Goal: Contribute content: Contribute content

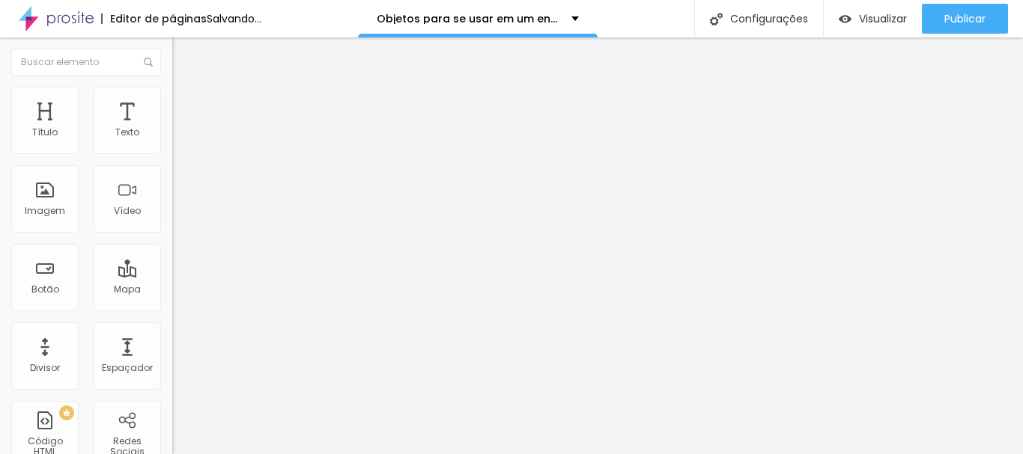
click at [172, 129] on span "Adicionar imagem" at bounding box center [220, 122] width 97 height 13
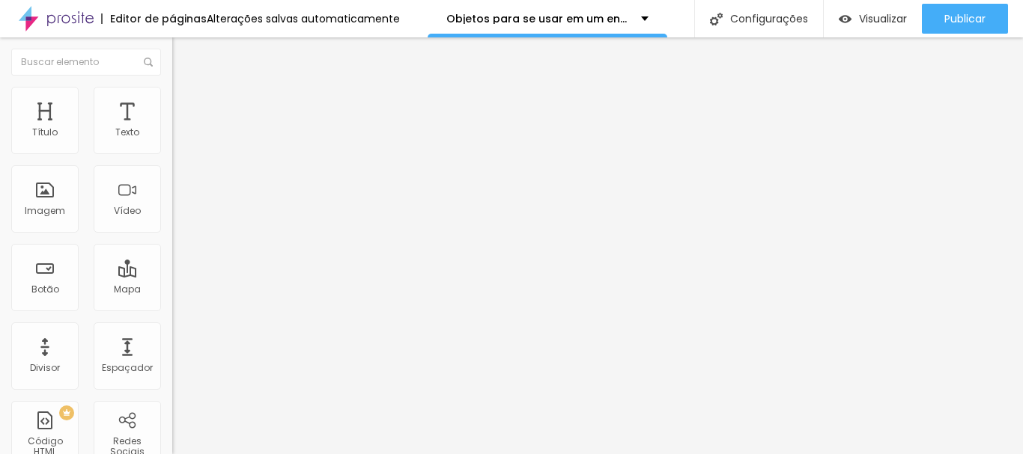
scroll to position [225, 0]
click at [172, 129] on span "Trocar imagem" at bounding box center [213, 122] width 82 height 13
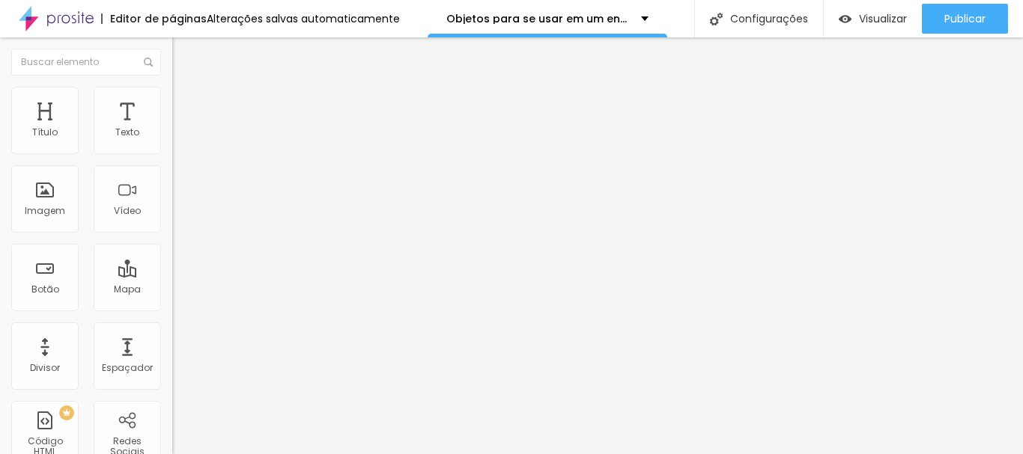
click at [172, 129] on span "Adicionar imagem" at bounding box center [220, 122] width 97 height 13
click at [172, 88] on img at bounding box center [178, 93] width 13 height 13
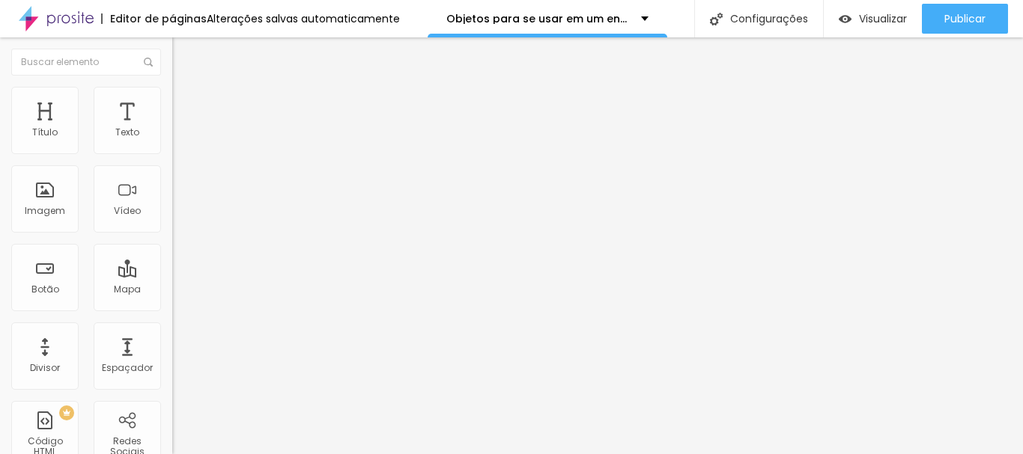
click at [172, 99] on ul "Conteúdo Estilo Avançado" at bounding box center [258, 94] width 172 height 45
click at [186, 103] on span "Estilo" at bounding box center [197, 97] width 23 height 13
click at [172, 85] on img at bounding box center [178, 78] width 13 height 13
click at [172, 97] on li "Estilo" at bounding box center [258, 94] width 172 height 15
type input "95"
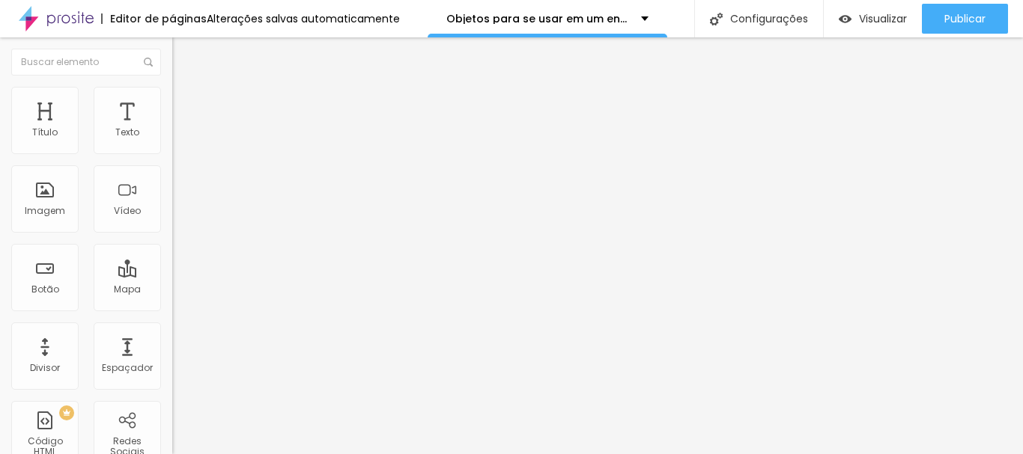
type input "95"
type input "85"
type input "80"
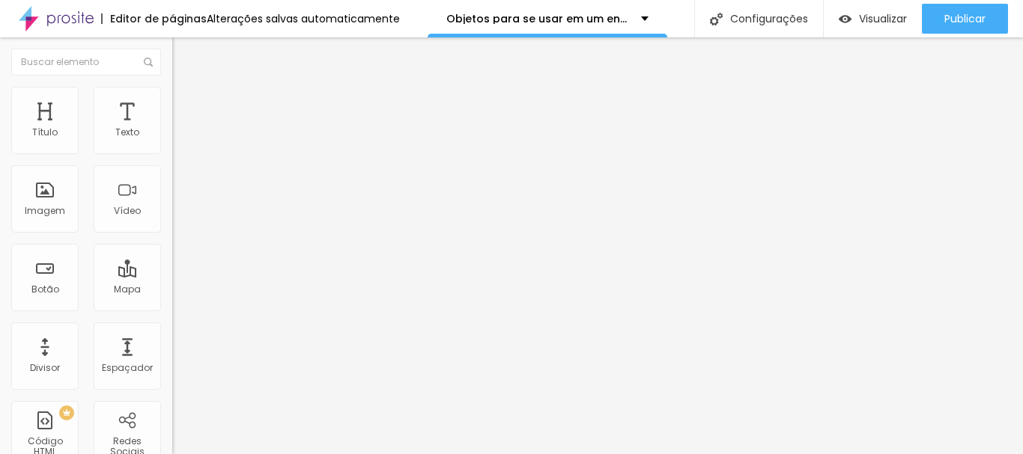
type input "75"
type input "70"
type input "65"
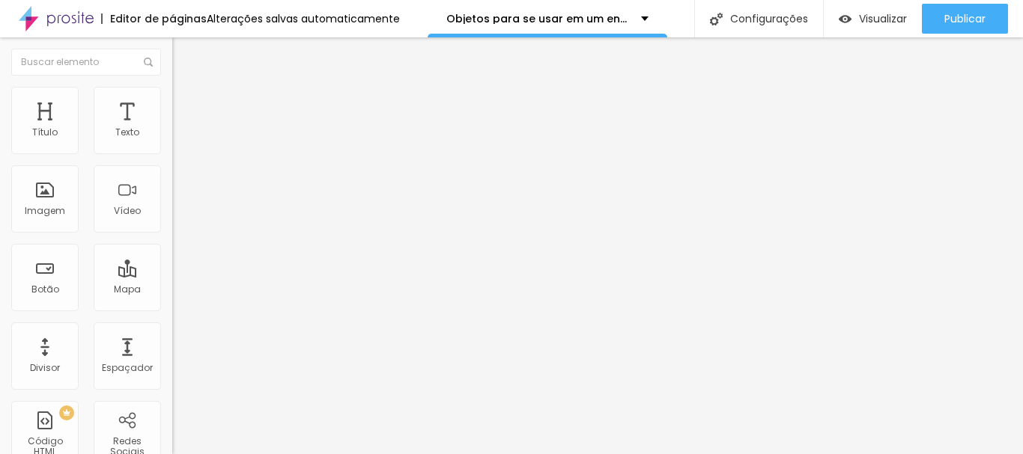
type input "65"
type input "60"
drag, startPoint x: 131, startPoint y: 158, endPoint x: 97, endPoint y: 161, distance: 34.6
type input "60"
click at [172, 153] on input "range" at bounding box center [220, 147] width 97 height 12
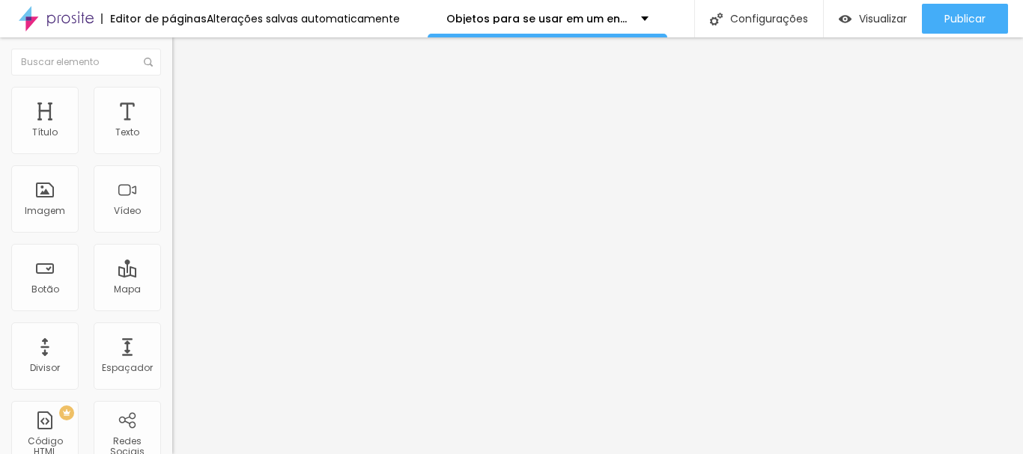
click at [172, 98] on ul "Conteúdo Estilo Avançado" at bounding box center [258, 94] width 172 height 45
click at [172, 109] on ul "Conteúdo Estilo Avançado" at bounding box center [258, 94] width 172 height 45
click at [186, 102] on span "Estilo" at bounding box center [197, 97] width 23 height 13
click at [172, 87] on li "Conteúdo" at bounding box center [258, 79] width 172 height 15
click at [186, 103] on span "Estilo" at bounding box center [197, 97] width 23 height 13
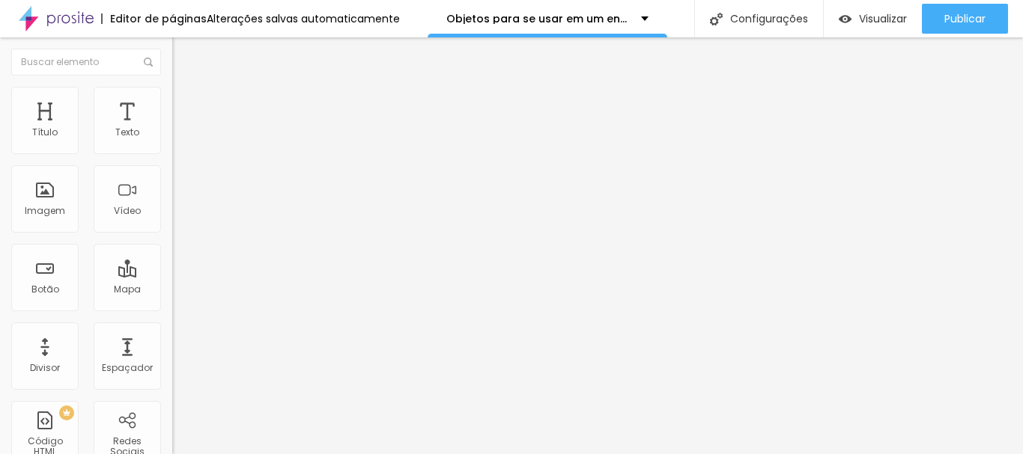
type input "55"
type input "50"
drag, startPoint x: 97, startPoint y: 159, endPoint x: 78, endPoint y: 158, distance: 19.5
type input "50"
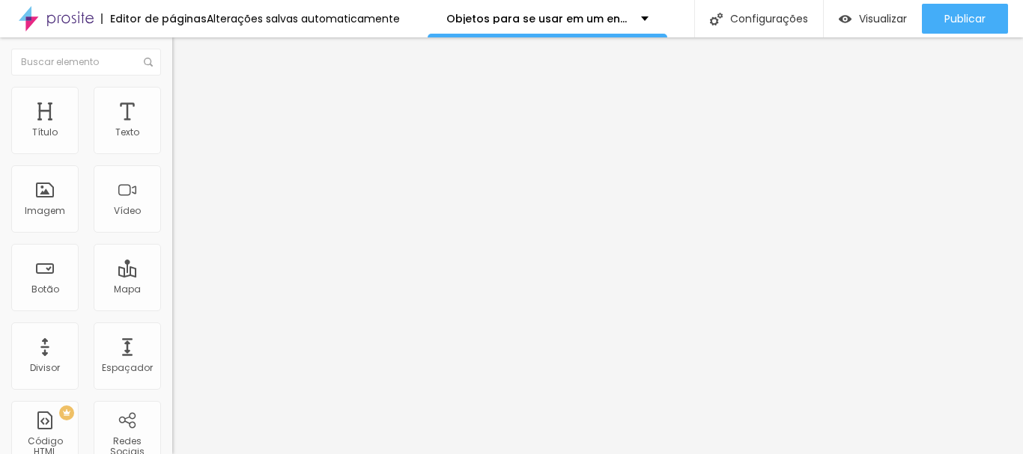
click at [172, 153] on input "range" at bounding box center [220, 147] width 97 height 12
click at [172, 129] on span "Adicionar imagem" at bounding box center [220, 122] width 97 height 13
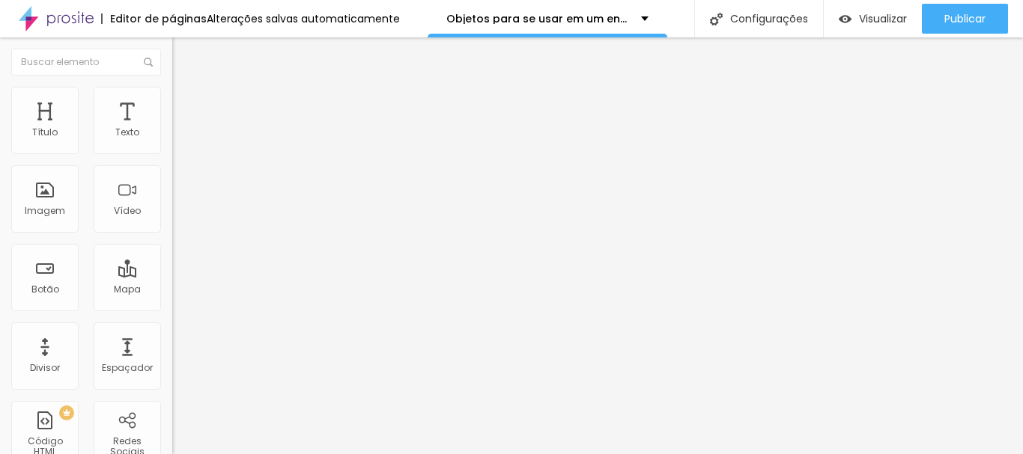
click at [172, 129] on span "Trocar imagem" at bounding box center [213, 122] width 82 height 13
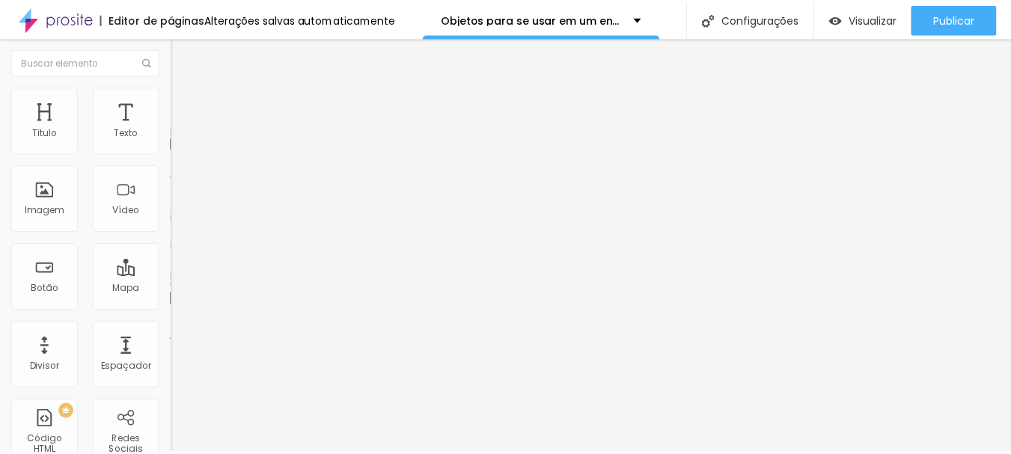
scroll to position [225, 0]
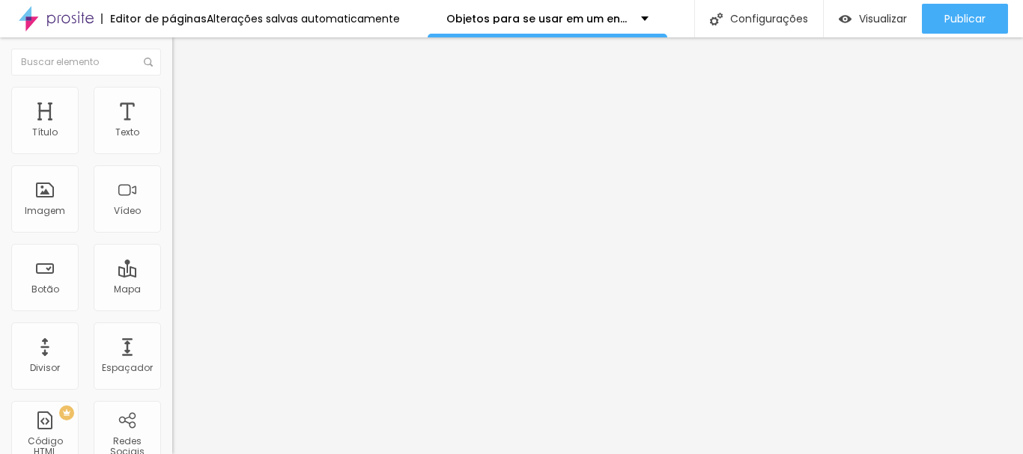
click at [183, 55] on img "button" at bounding box center [189, 55] width 12 height 12
click at [186, 101] on span "Estilo" at bounding box center [197, 97] width 23 height 13
type input "95"
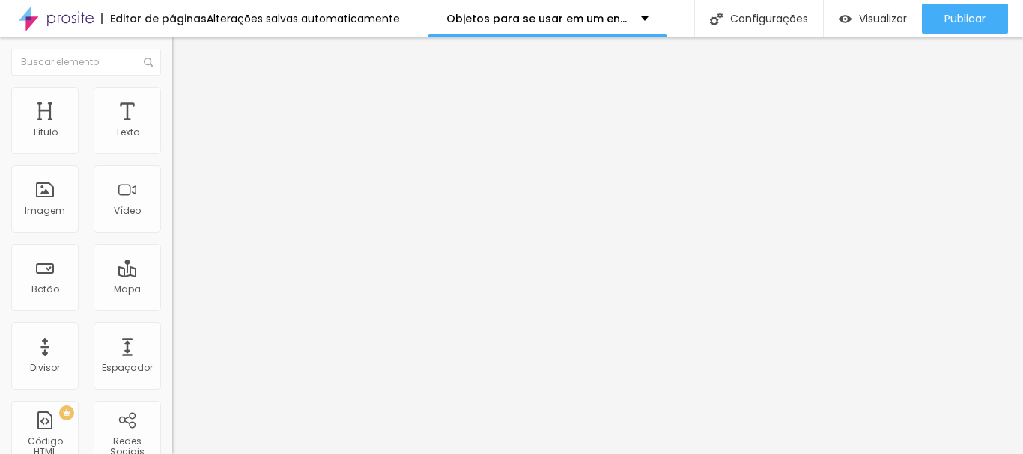
type input "95"
type input "90"
type input "85"
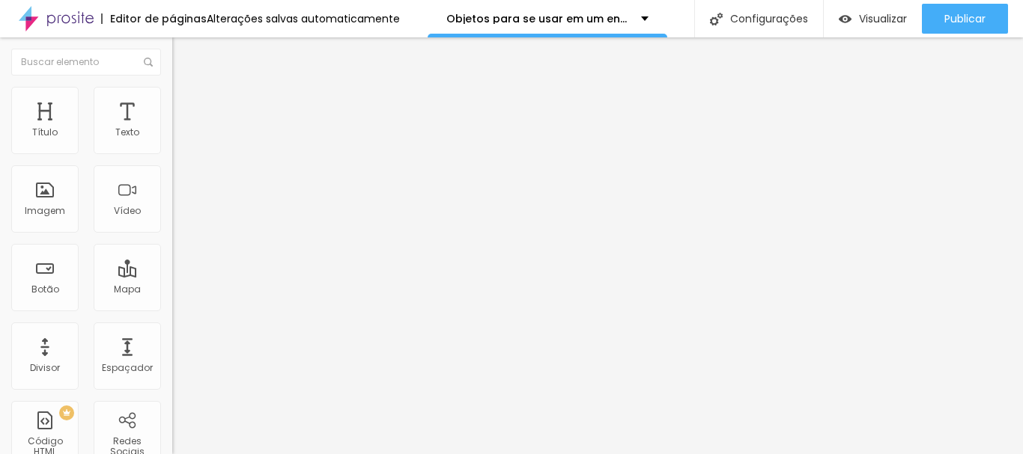
type input "80"
type input "75"
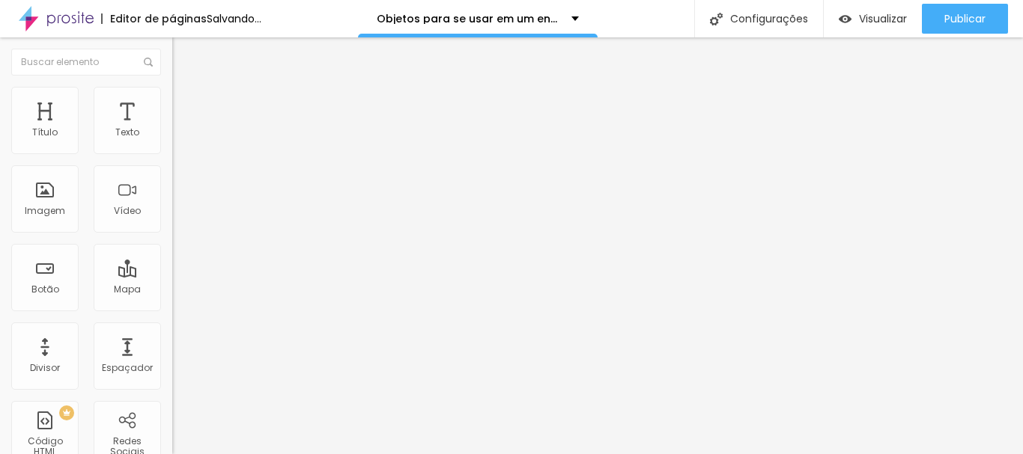
type input "70"
type input "65"
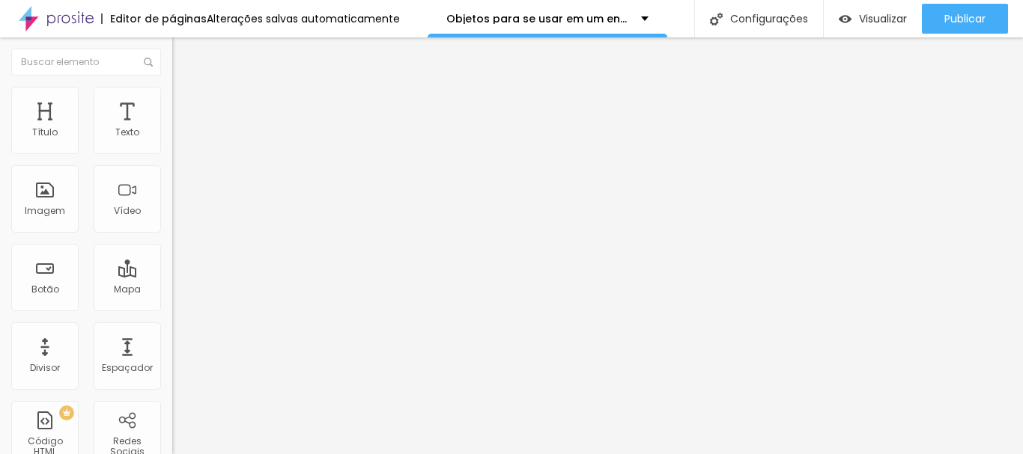
type input "60"
type input "55"
type input "50"
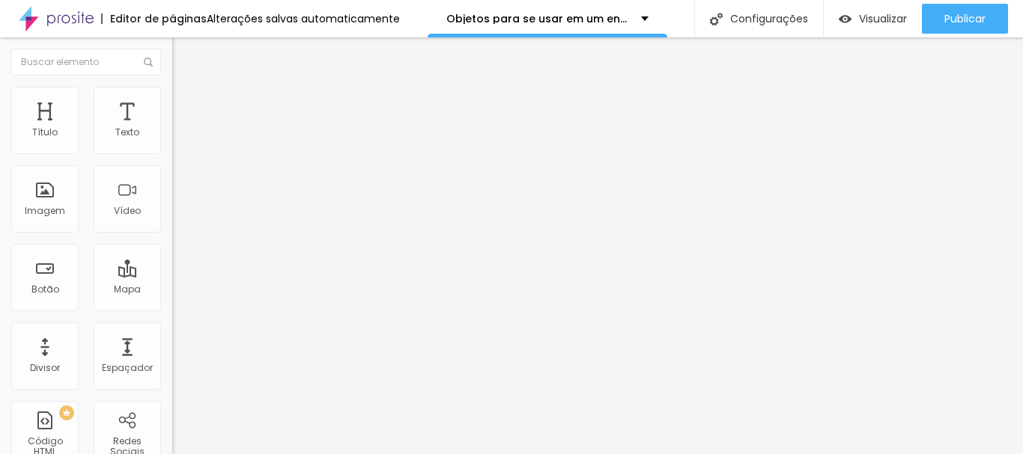
drag, startPoint x: 156, startPoint y: 161, endPoint x: 81, endPoint y: 153, distance: 75.2
type input "50"
click at [172, 153] on input "range" at bounding box center [220, 147] width 97 height 12
click at [178, 217] on icon "button" at bounding box center [182, 212] width 9 height 9
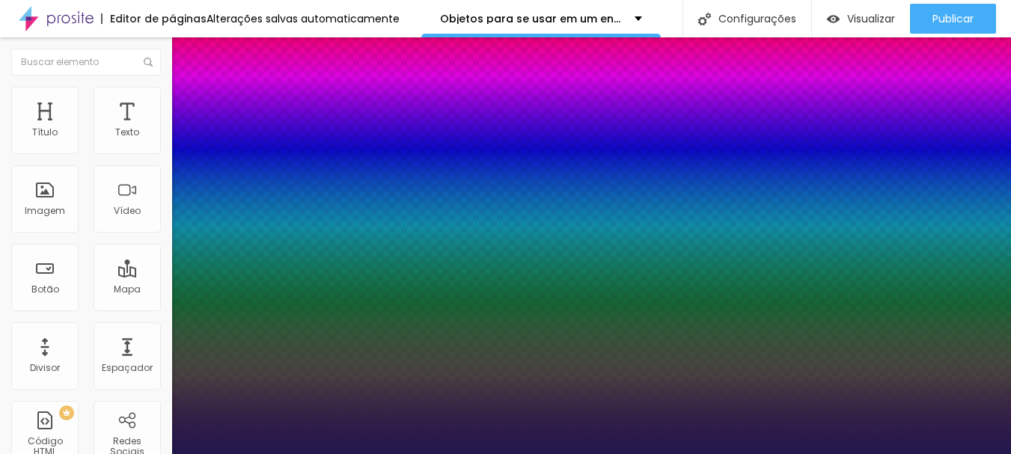
type input "1"
select select "PlayfairDisplay"
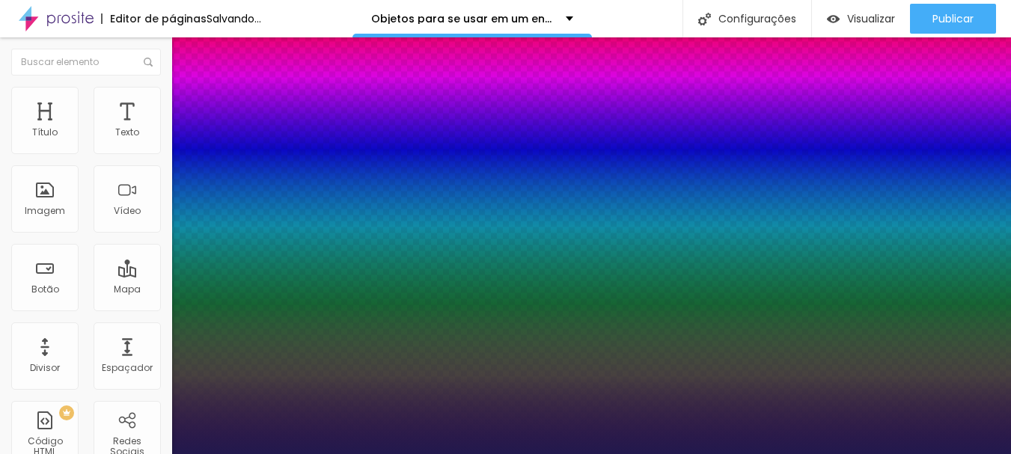
type input "1"
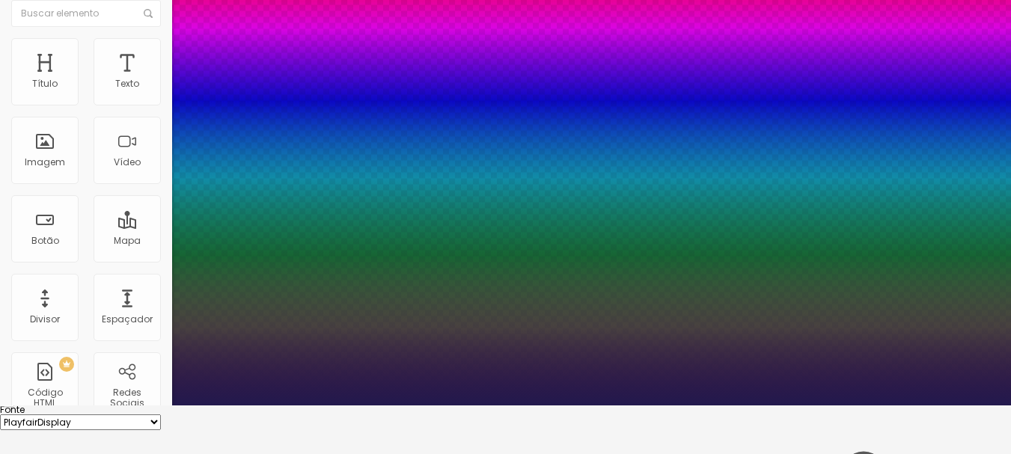
scroll to position [75, 0]
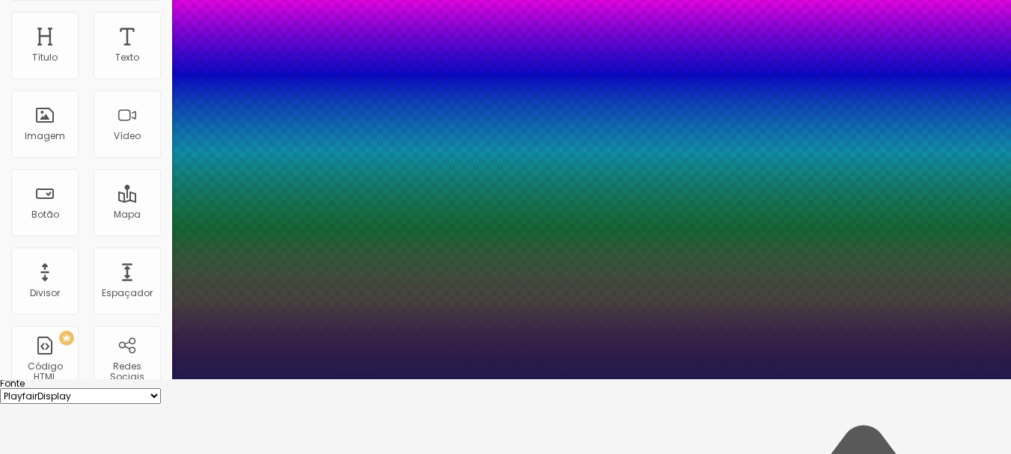
click at [624, 380] on div at bounding box center [505, 380] width 1011 height 0
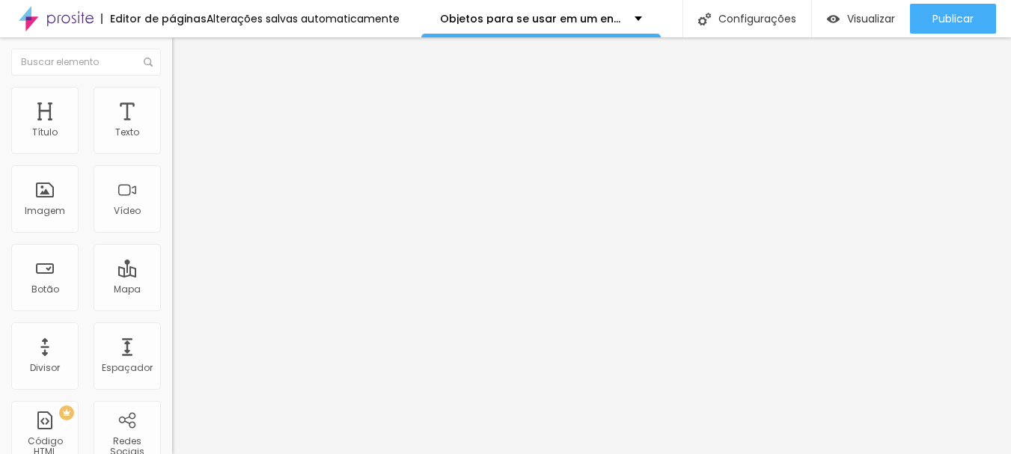
scroll to position [0, 0]
click at [172, 222] on button "button" at bounding box center [182, 214] width 21 height 16
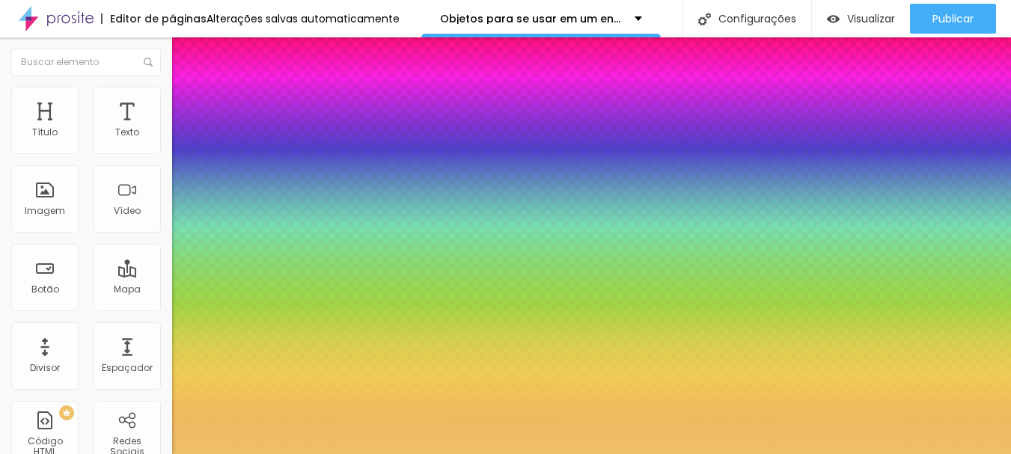
type input "1"
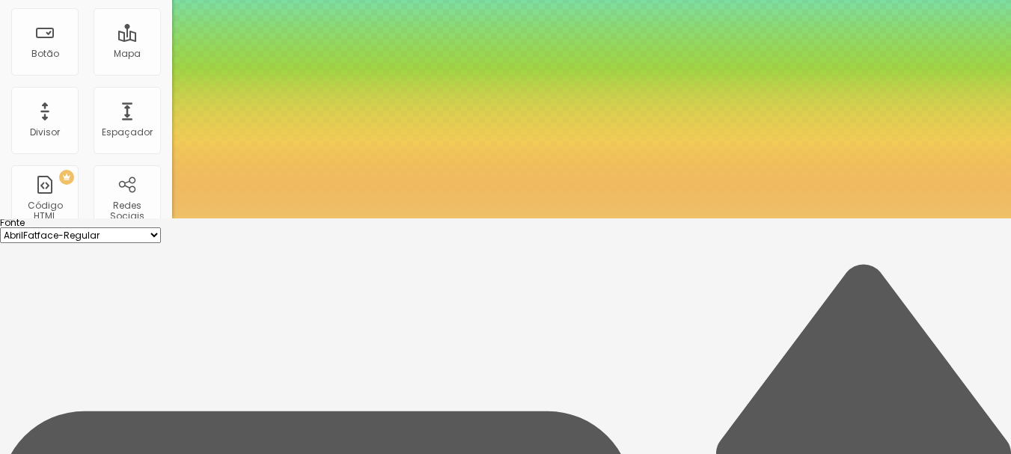
scroll to position [240, 0]
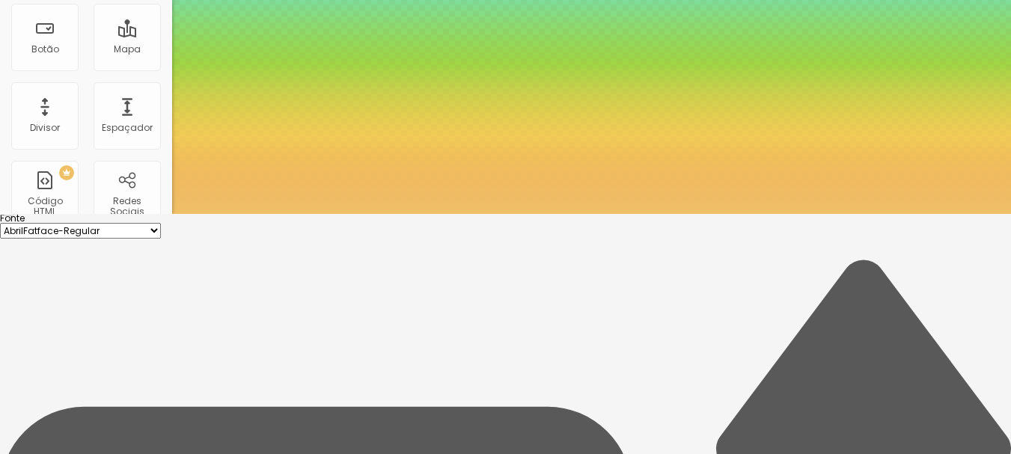
click at [853, 214] on div at bounding box center [505, 214] width 1011 height 0
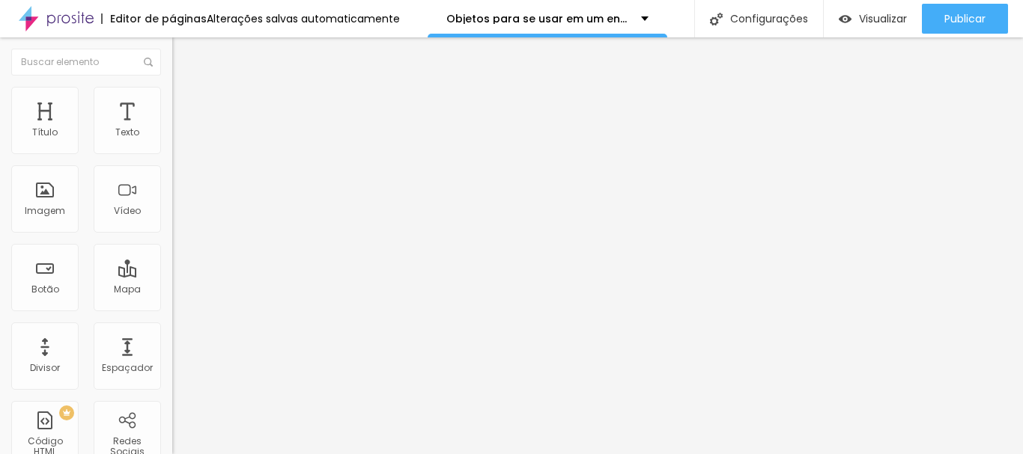
click at [178, 217] on icon "button" at bounding box center [182, 212] width 9 height 9
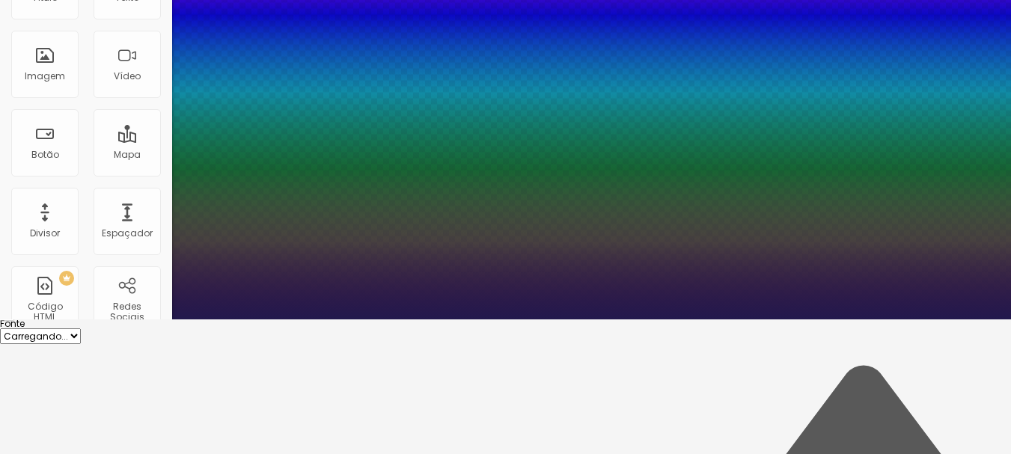
scroll to position [150, 0]
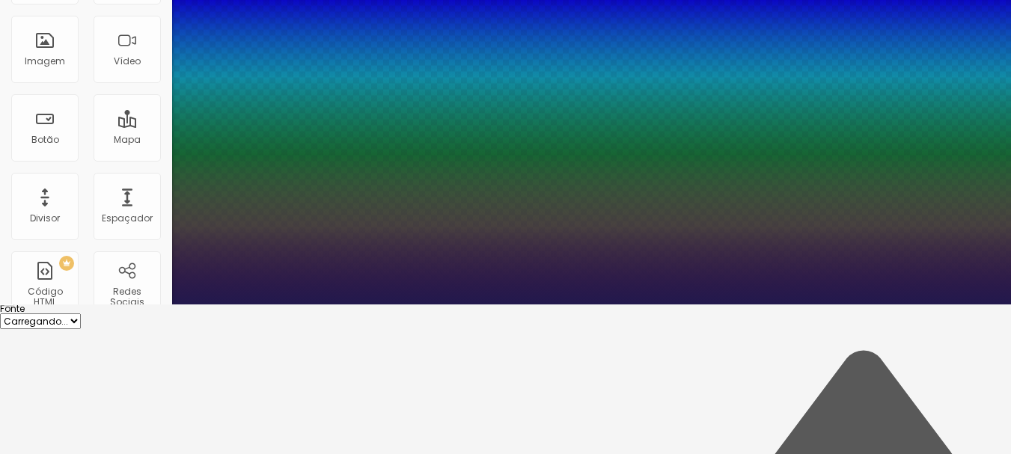
type input "1"
click at [465, 305] on div at bounding box center [505, 305] width 1011 height 0
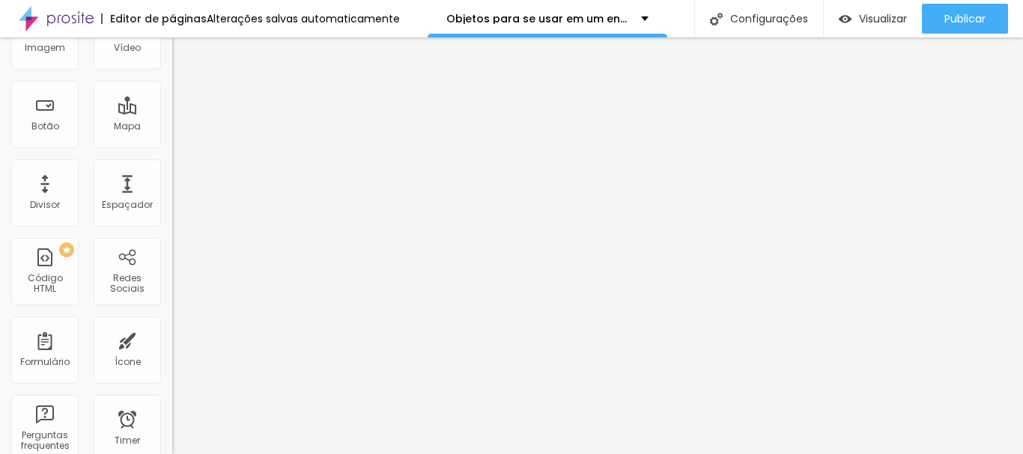
scroll to position [0, 0]
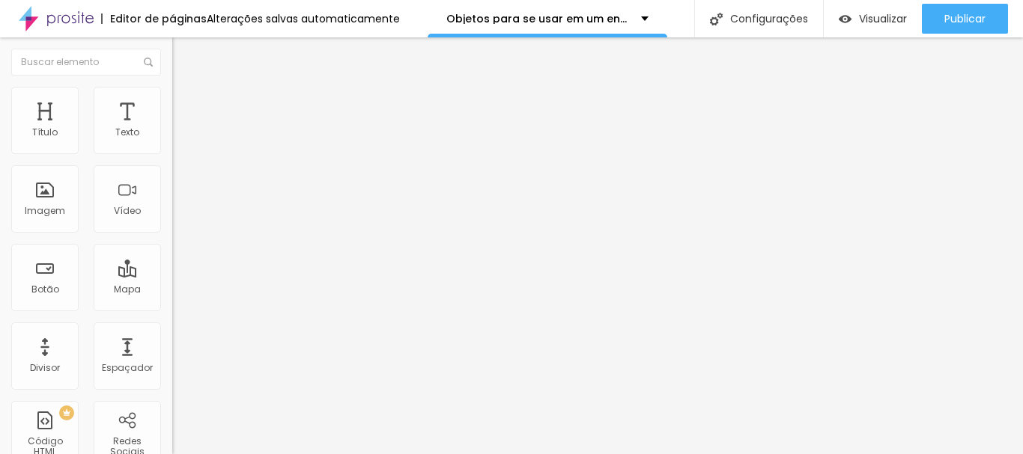
click at [178, 217] on icon "button" at bounding box center [182, 212] width 9 height 9
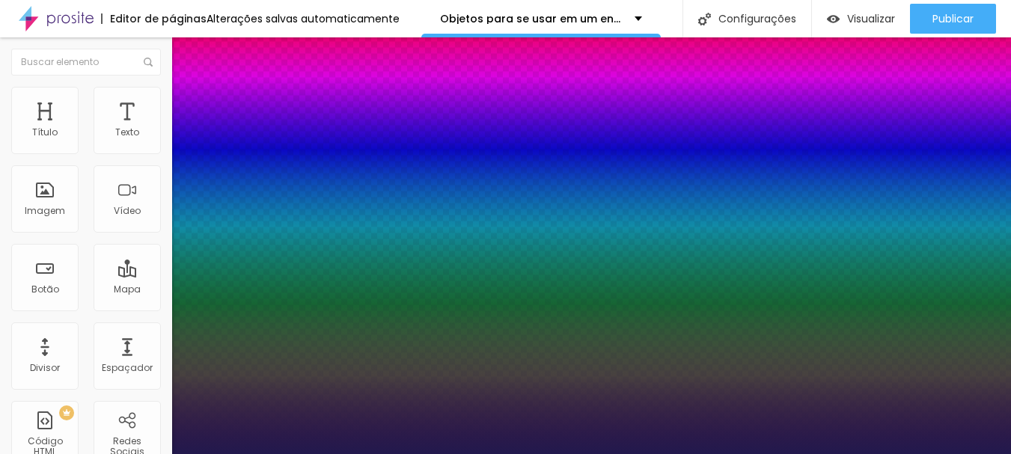
type input "1"
select select "PlayfairDisplay"
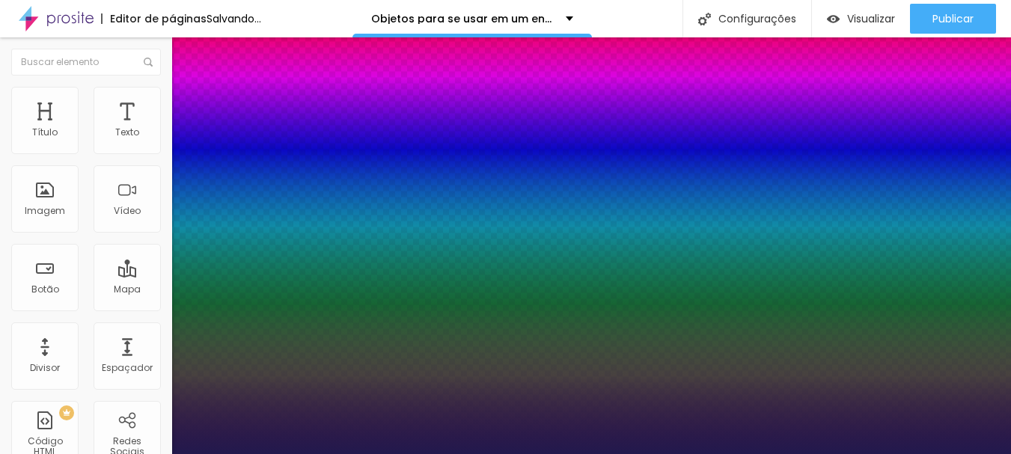
type input "1"
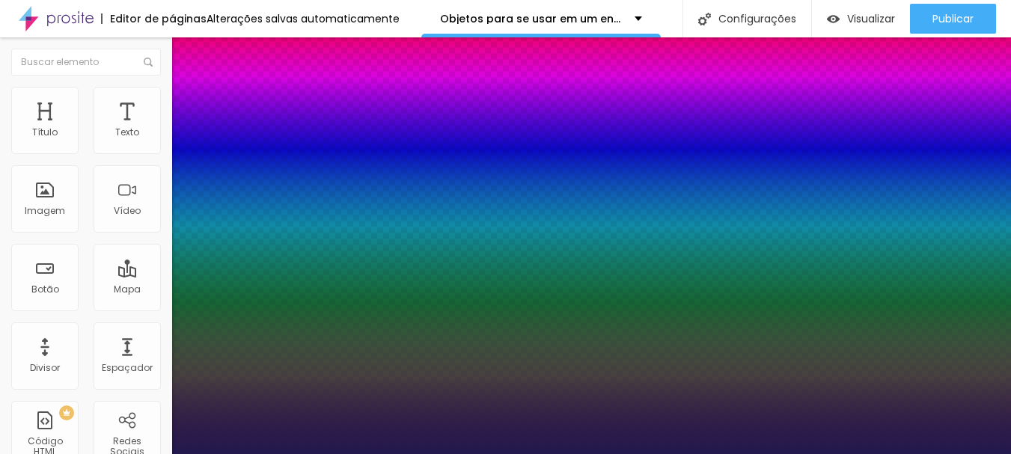
click at [594, 454] on div at bounding box center [505, 454] width 1011 height 0
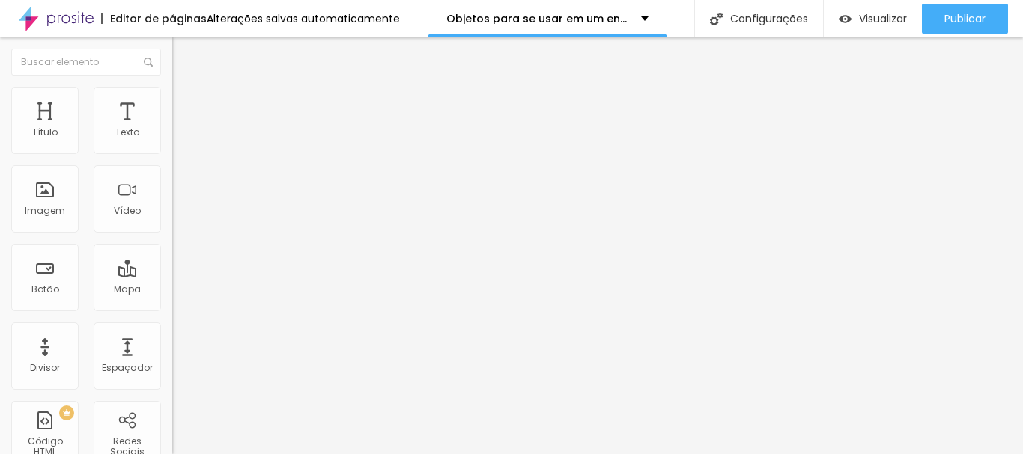
click at [172, 144] on button "button" at bounding box center [182, 136] width 21 height 16
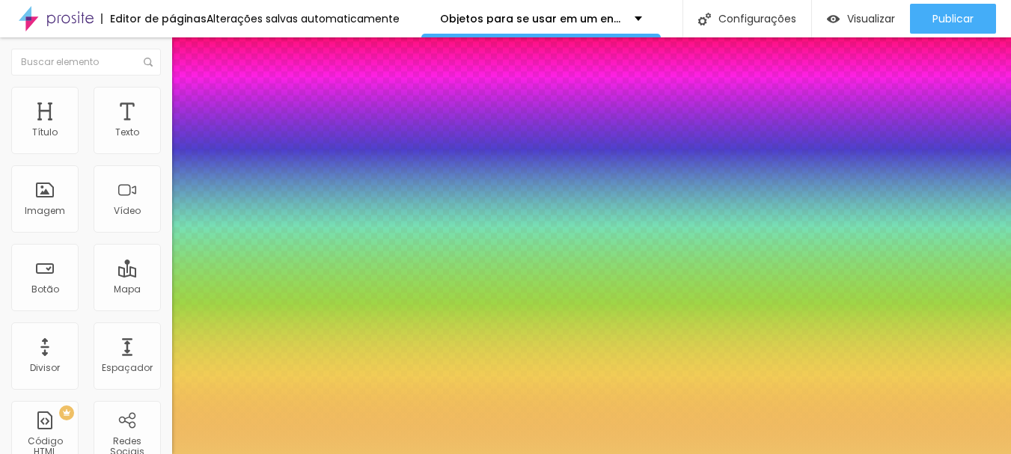
type input "1"
click at [856, 454] on div at bounding box center [505, 454] width 1011 height 0
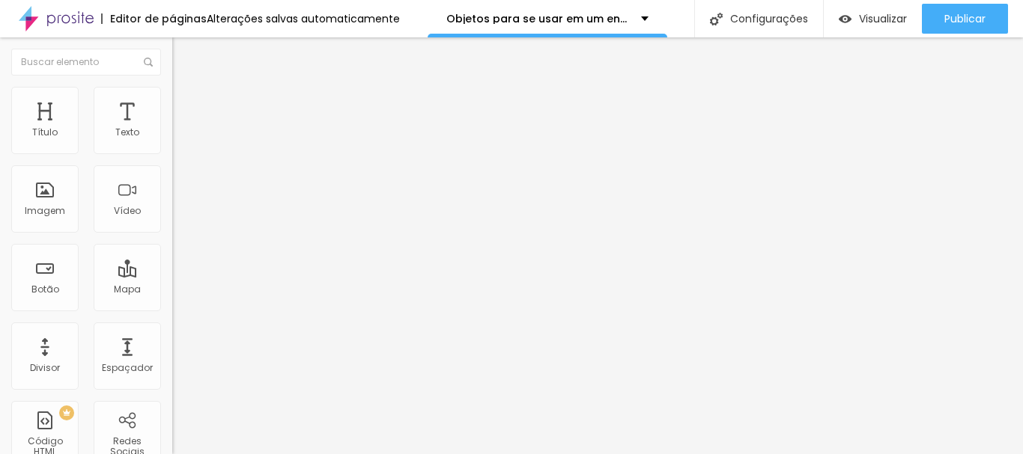
click at [172, 144] on button "button" at bounding box center [182, 136] width 21 height 16
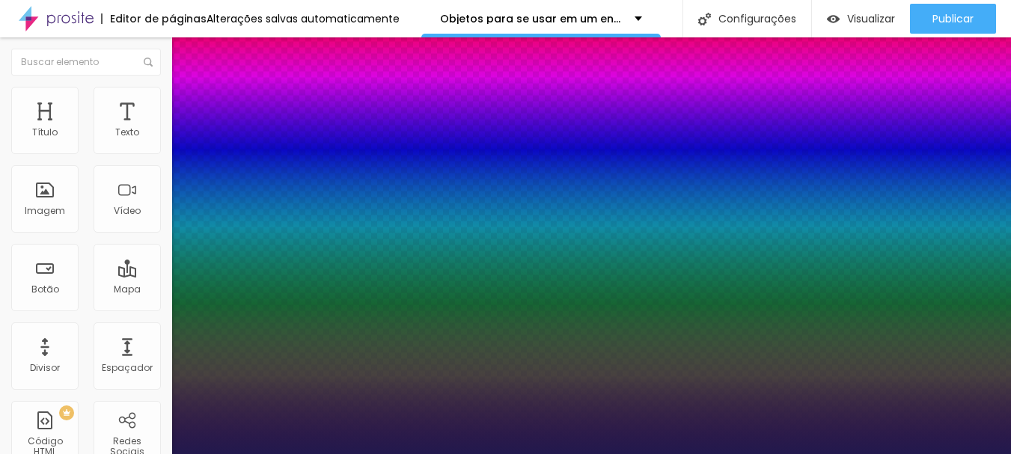
type input "1"
select select "PlayfairDisplay"
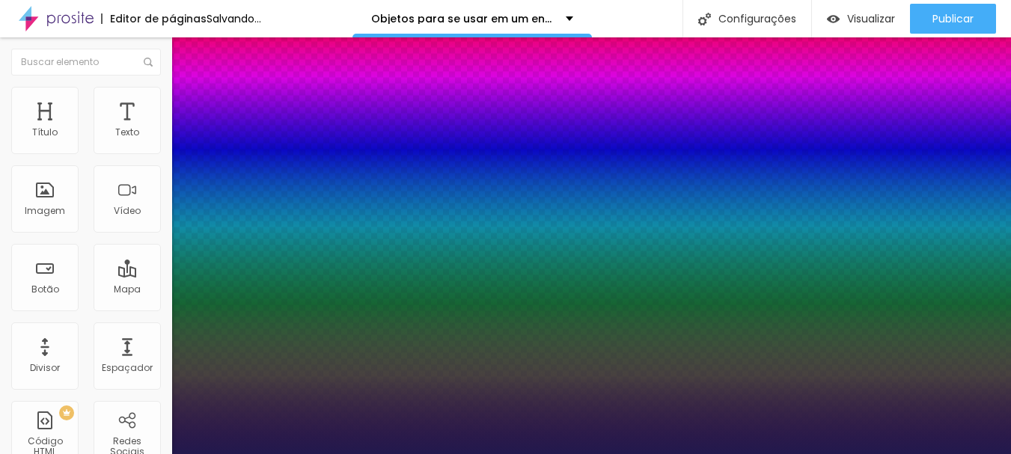
type input "1"
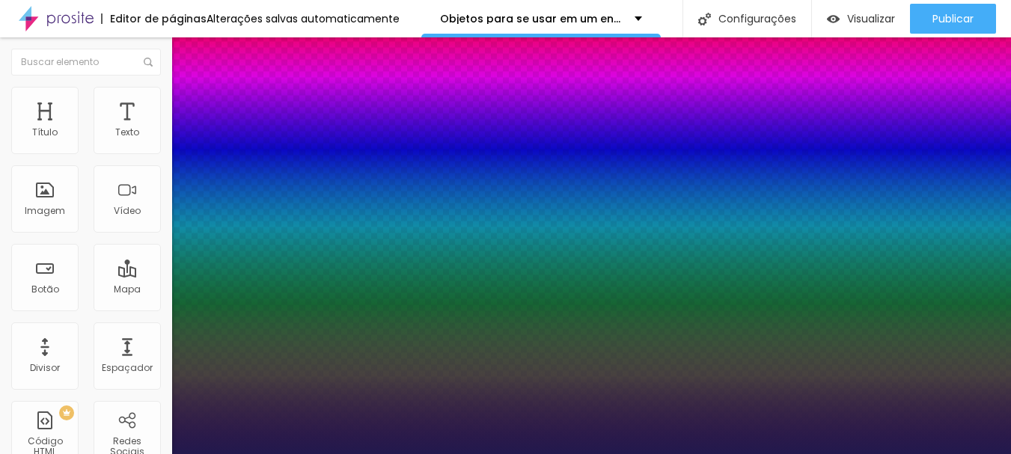
click at [820, 454] on div at bounding box center [505, 454] width 1011 height 0
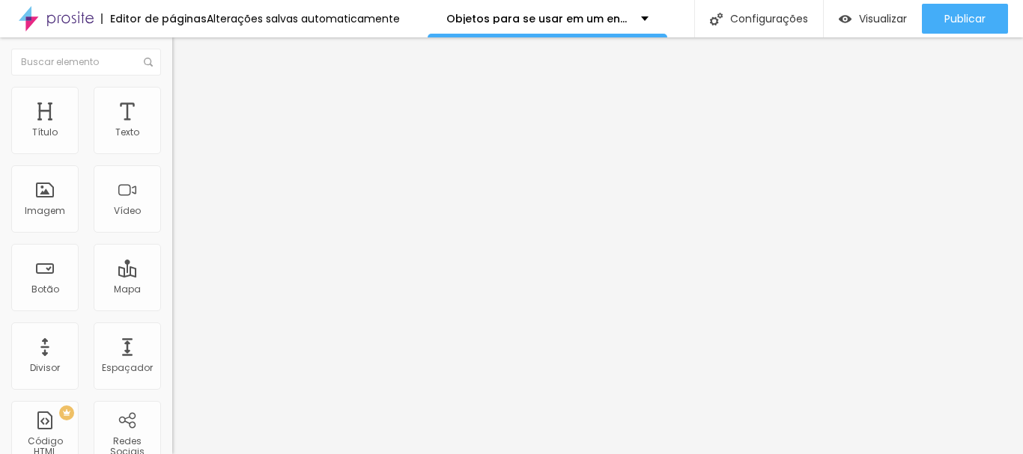
click at [172, 144] on button "button" at bounding box center [182, 136] width 21 height 16
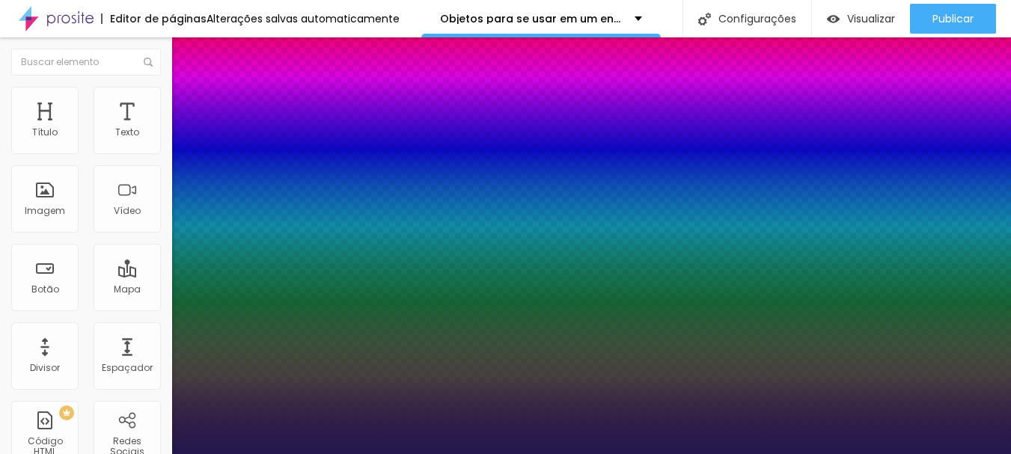
type input "1"
click at [638, 454] on div at bounding box center [505, 454] width 1011 height 0
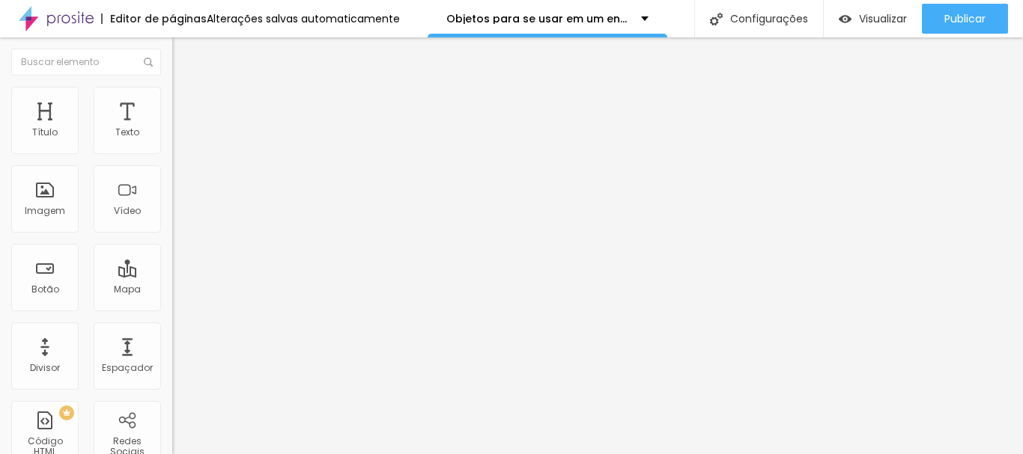
click at [172, 222] on button "button" at bounding box center [182, 214] width 21 height 16
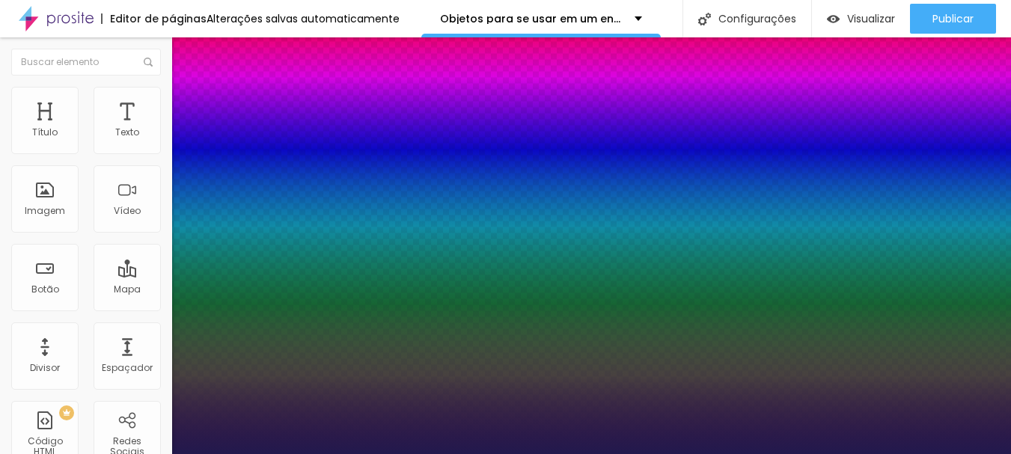
type input "1"
click at [480, 454] on div at bounding box center [505, 454] width 1011 height 0
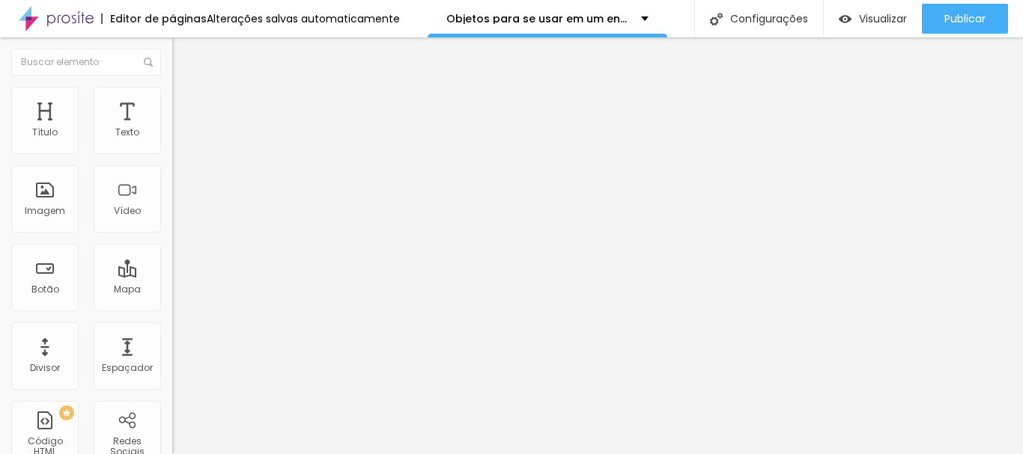
click at [178, 139] on icon "button" at bounding box center [182, 134] width 9 height 9
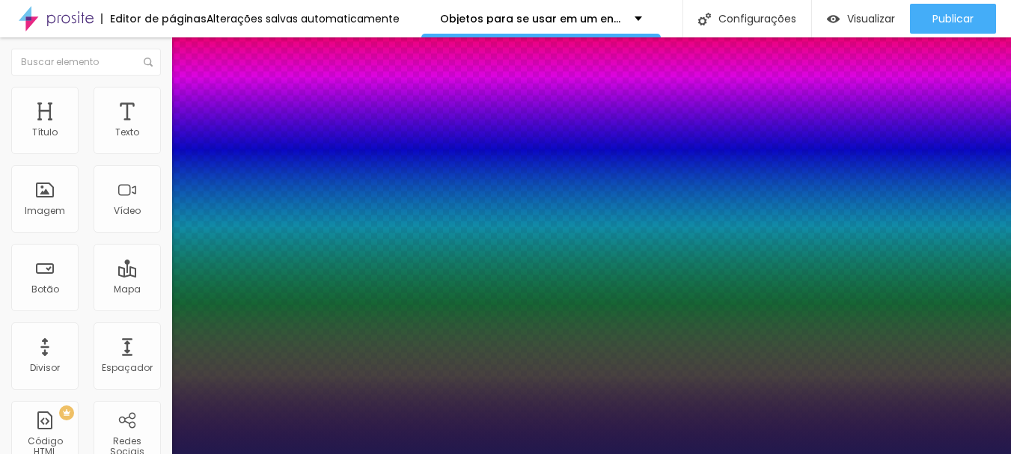
type input "1"
select select "PlayfairDisplay"
type input "1"
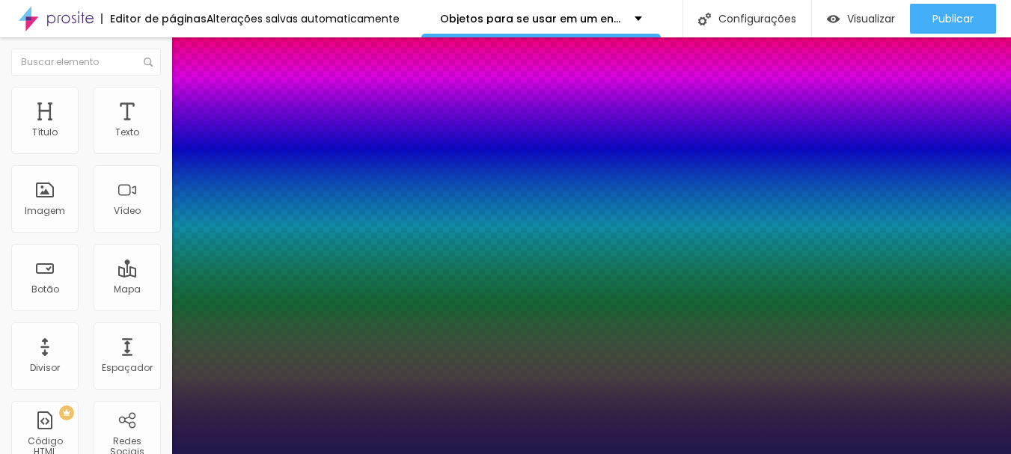
click at [734, 454] on div at bounding box center [505, 454] width 1011 height 0
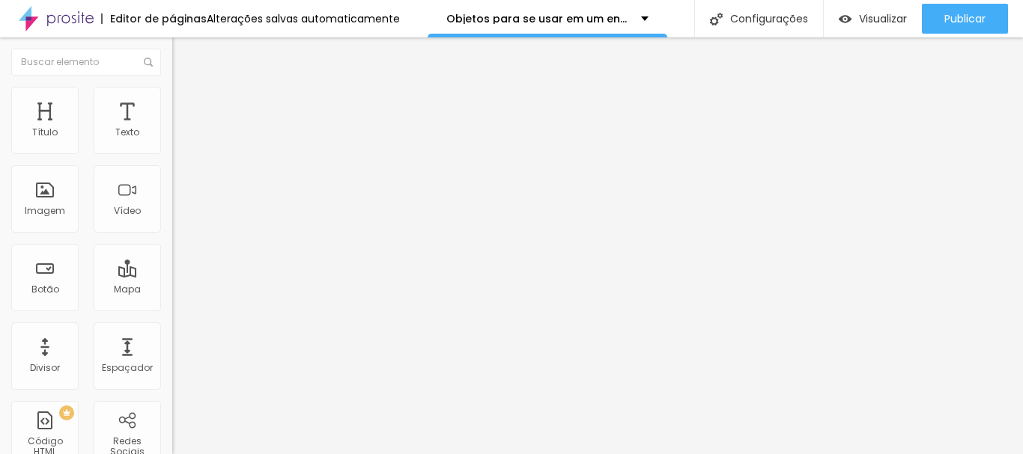
click at [172, 272] on div "Tamanho Titulo 1 H1 Titulo 2 H2 Titulo 3 H3 Titulo 4 H4 Titulo 5 H5 Titulo 6 H6…" at bounding box center [258, 187] width 172 height 170
click at [172, 222] on button "button" at bounding box center [182, 214] width 21 height 16
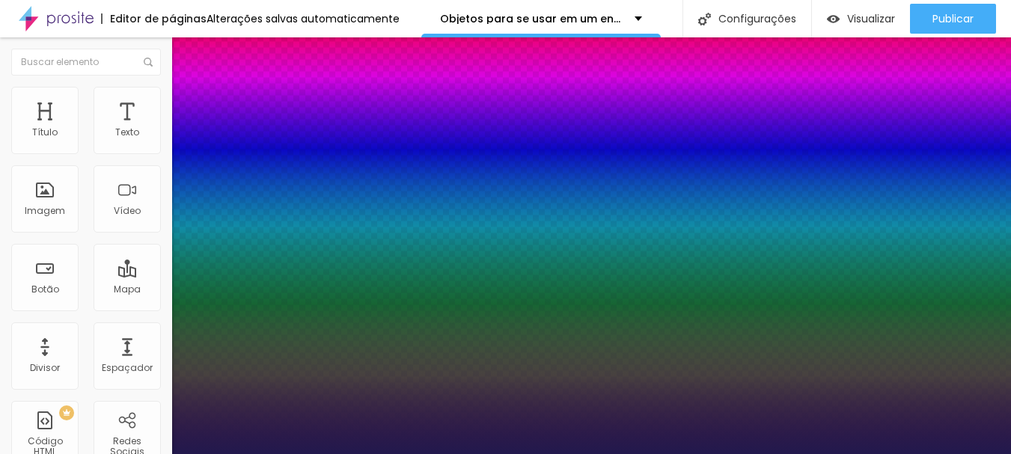
type input "1"
select select "PlayfairDisplay"
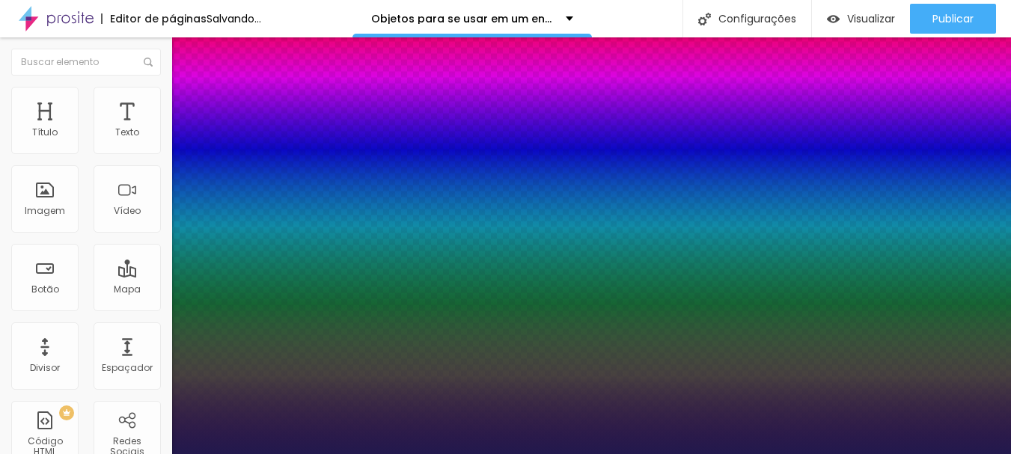
type input "1"
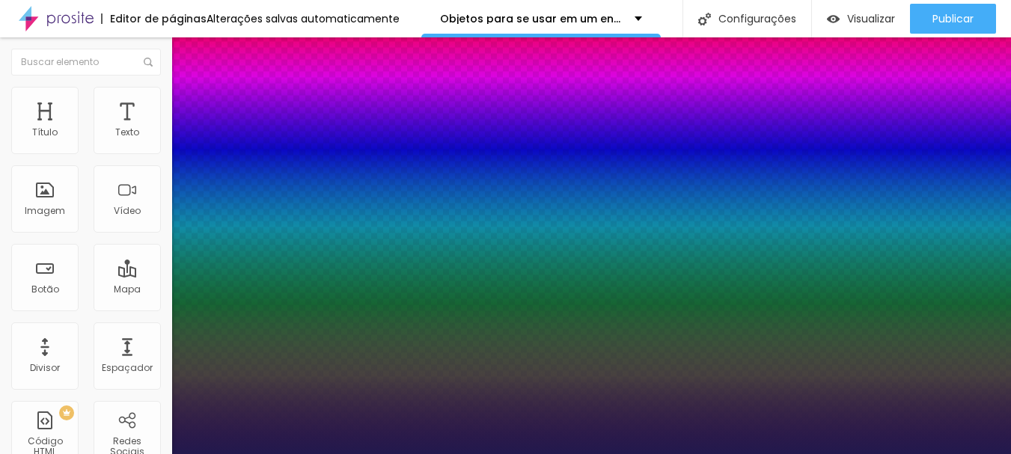
click at [458, 454] on div at bounding box center [505, 454] width 1011 height 0
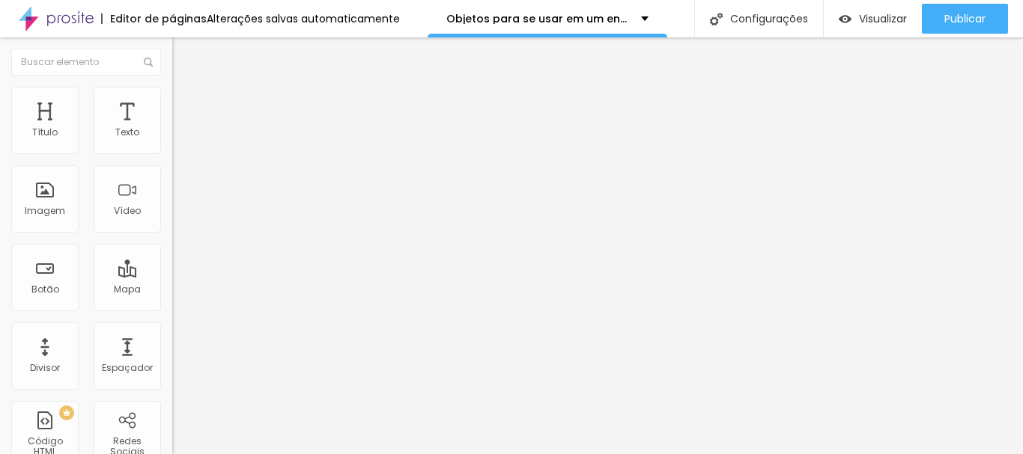
click at [172, 144] on button "button" at bounding box center [182, 136] width 21 height 16
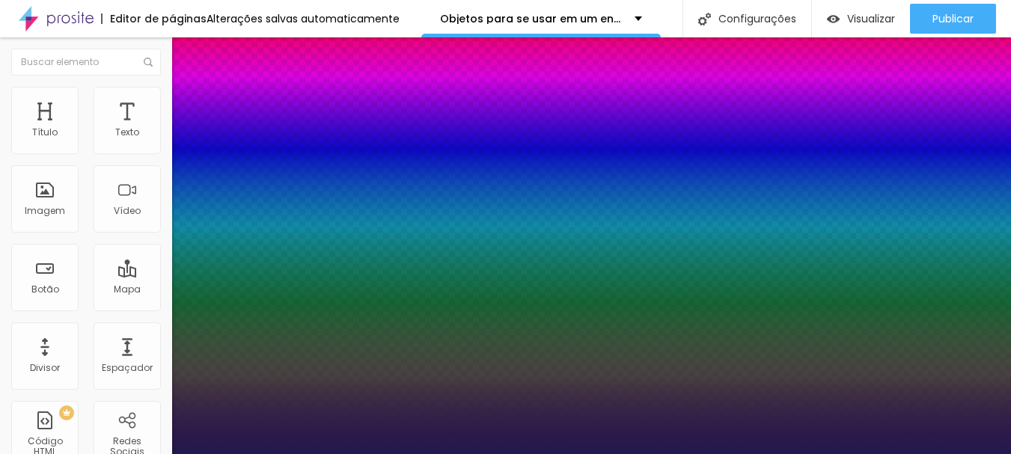
type input "1"
click at [496, 454] on div at bounding box center [505, 454] width 1011 height 0
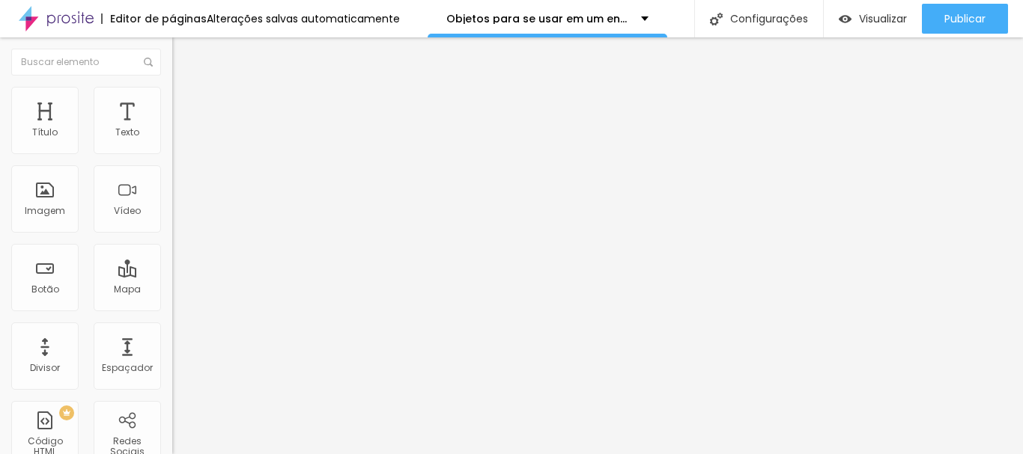
click at [172, 129] on span "Trocar imagem" at bounding box center [213, 122] width 82 height 13
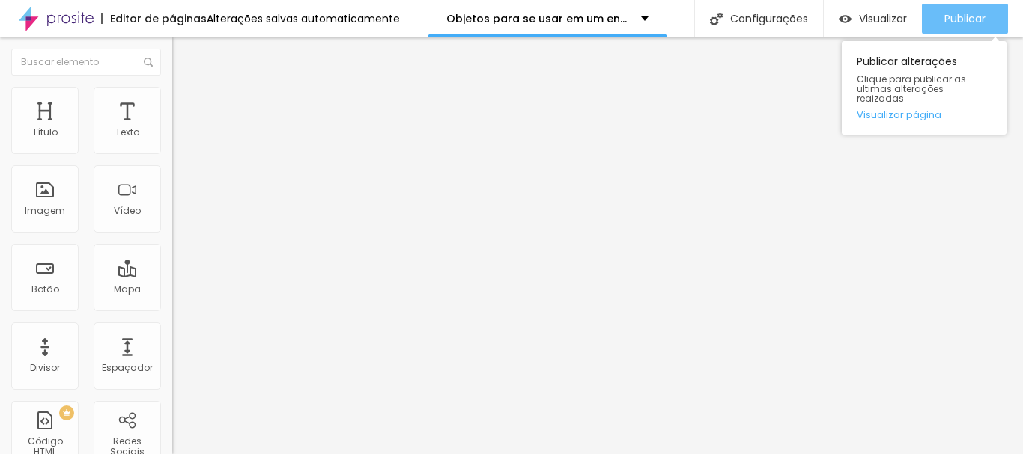
click at [964, 13] on span "Publicar" at bounding box center [964, 19] width 41 height 12
